Goal: Information Seeking & Learning: Learn about a topic

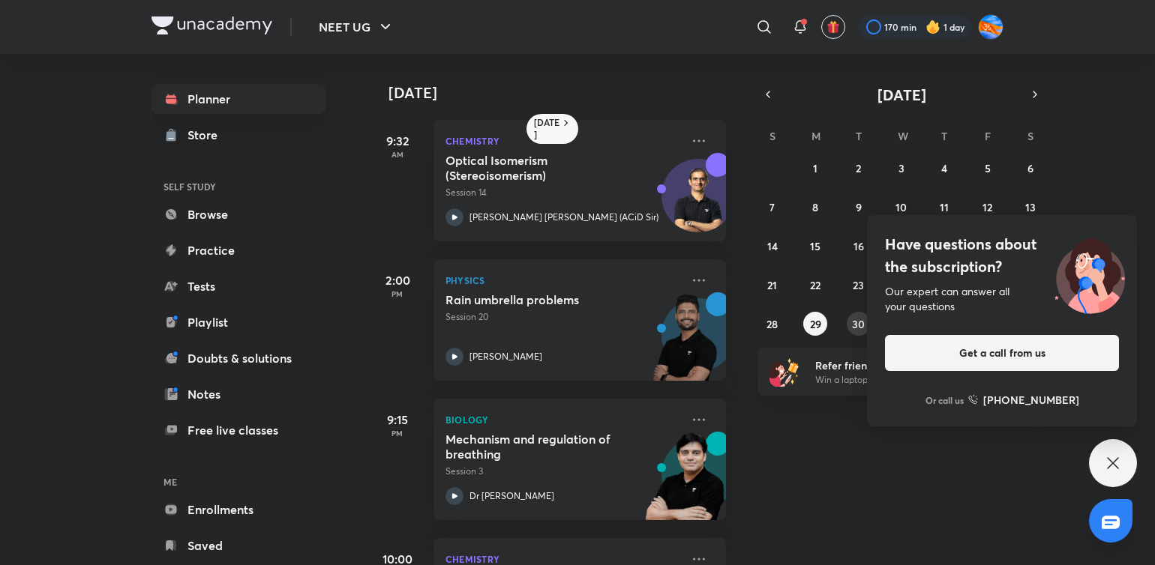
click at [851, 325] on button "30" at bounding box center [858, 324] width 24 height 24
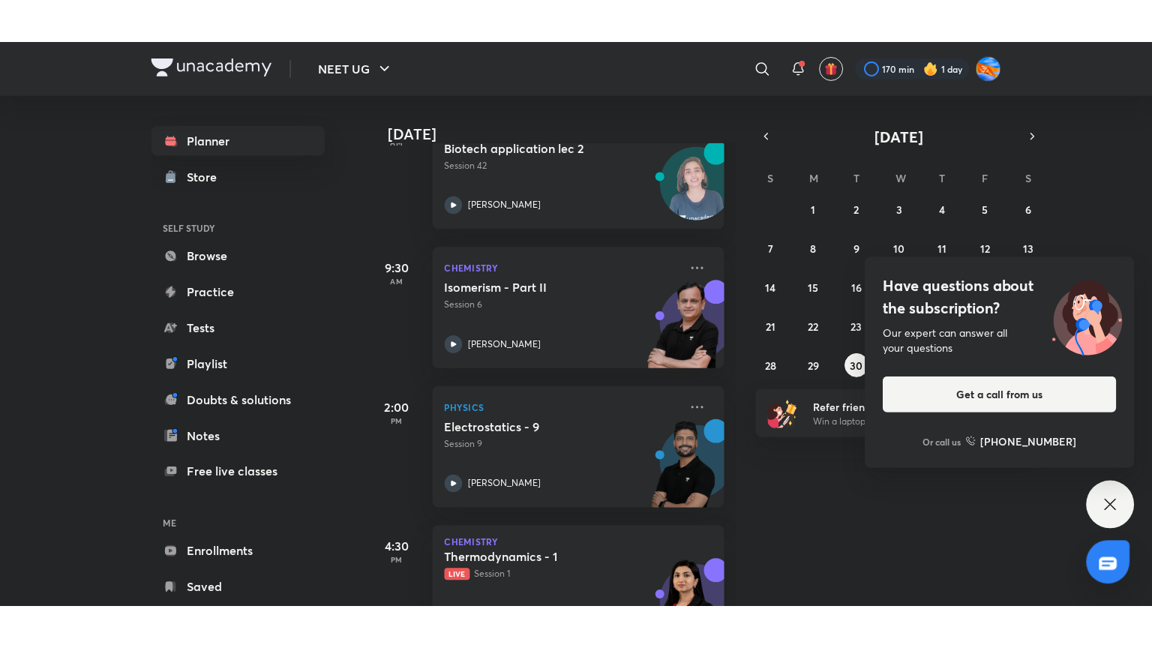
scroll to position [324, 0]
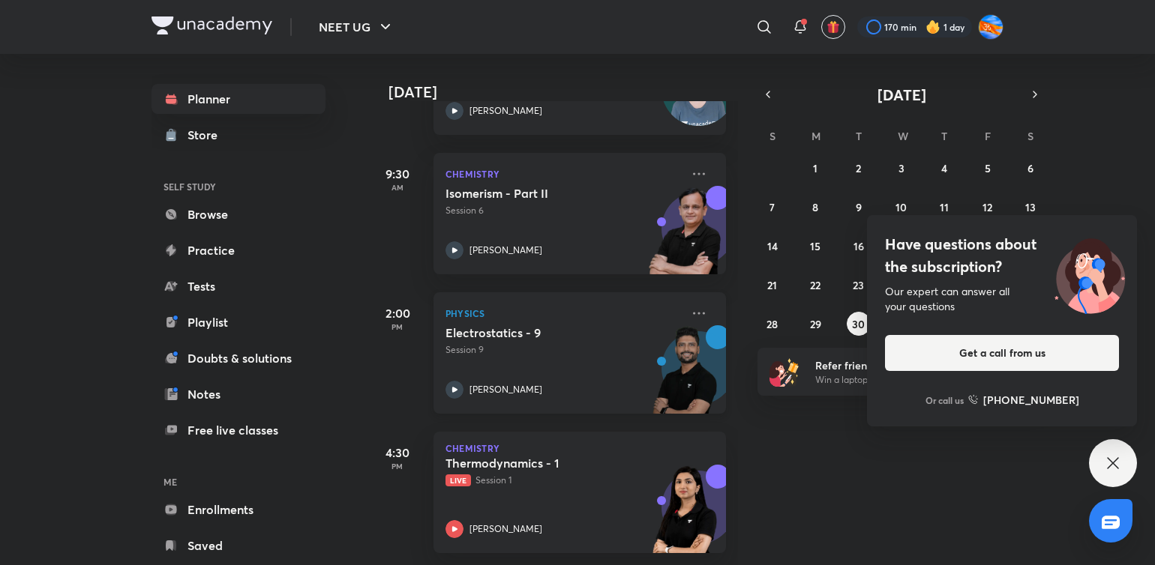
click at [560, 383] on div "[PERSON_NAME]" at bounding box center [562, 390] width 235 height 18
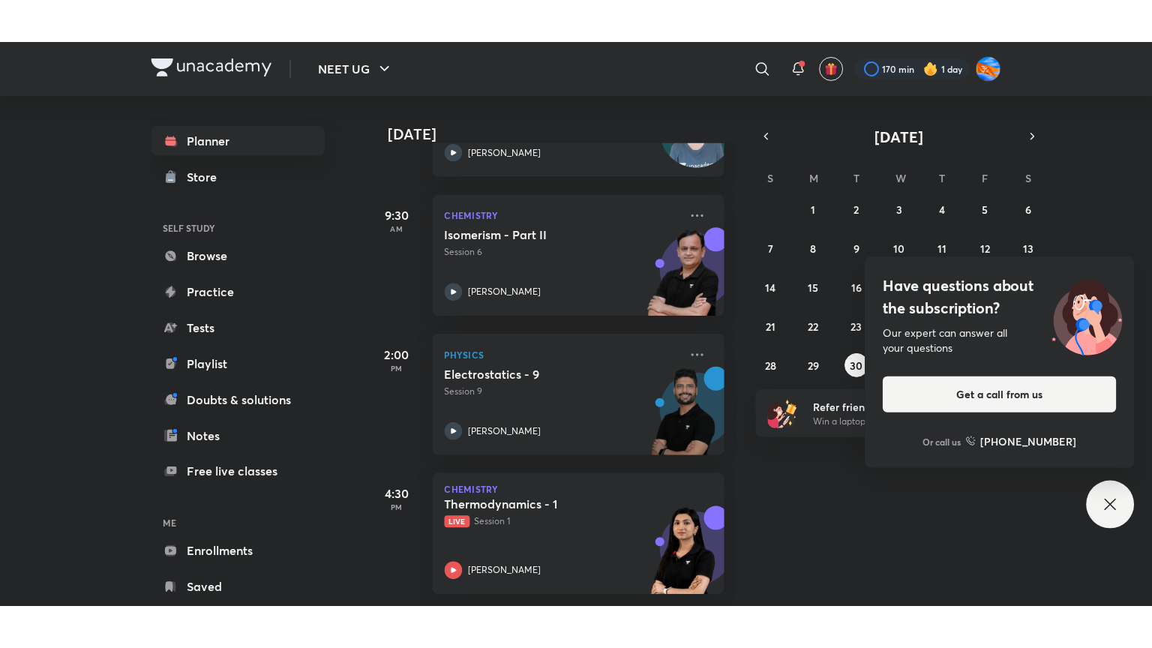
scroll to position [242, 0]
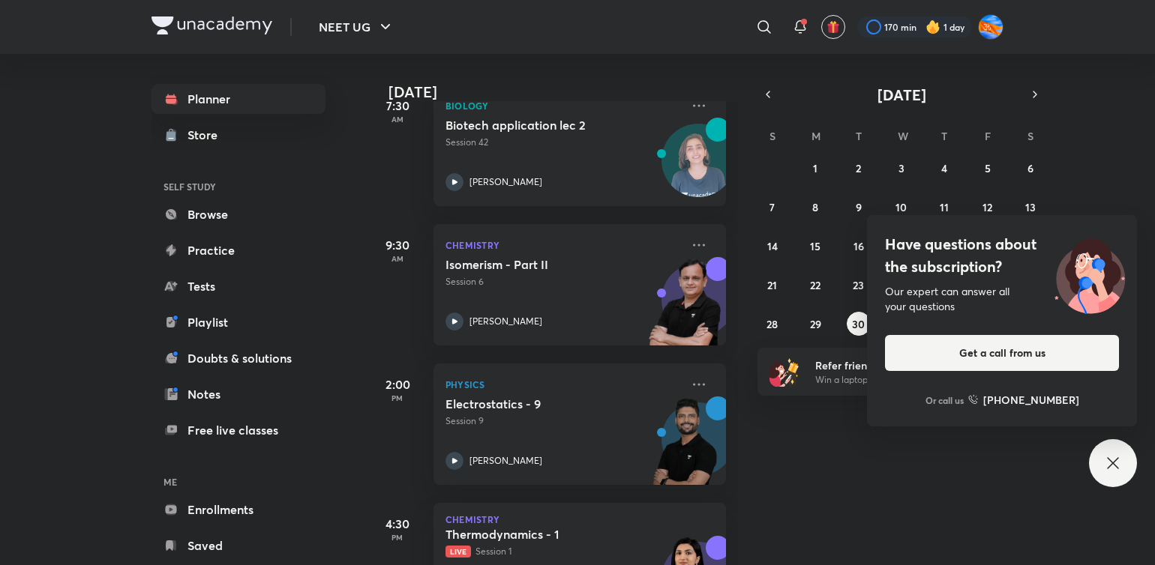
click at [835, 565] on iframe at bounding box center [577, 282] width 1155 height 565
